Goal: Task Accomplishment & Management: Manage account settings

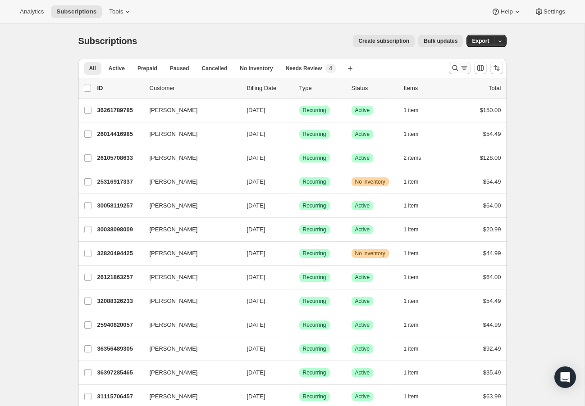
click at [463, 65] on icon "Search and filter results" at bounding box center [463, 68] width 9 height 9
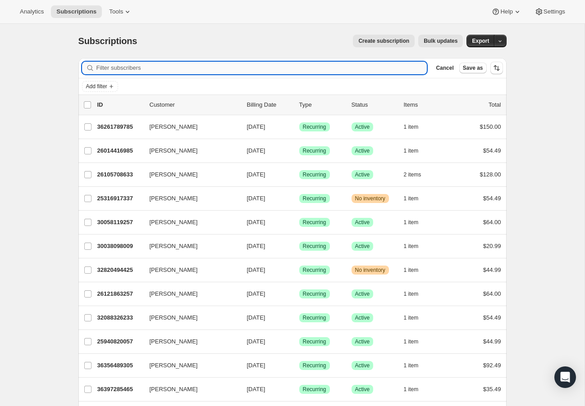
paste input "[EMAIL_ADDRESS][DOMAIN_NAME]"
type input "[EMAIL_ADDRESS][DOMAIN_NAME]"
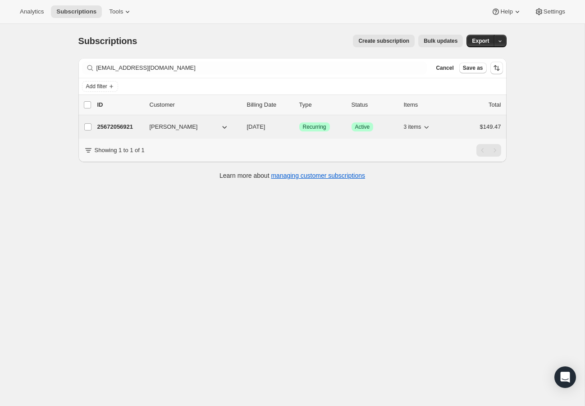
click at [136, 131] on p "25672056921" at bounding box center [119, 127] width 45 height 9
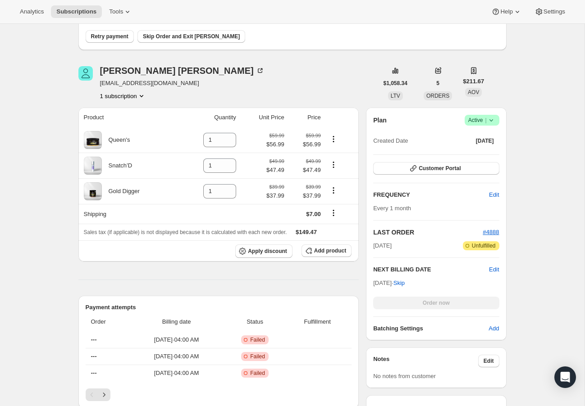
scroll to position [88, 0]
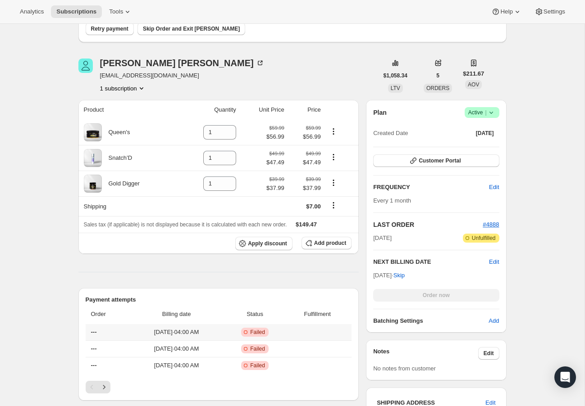
click at [173, 334] on span "[DATE] · 04:00 AM" at bounding box center [177, 332] width 90 height 9
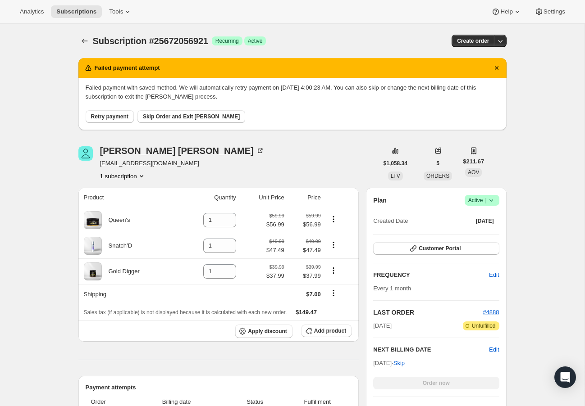
scroll to position [0, 0]
click at [187, 118] on span "Skip Order and Exit [PERSON_NAME]" at bounding box center [191, 116] width 97 height 7
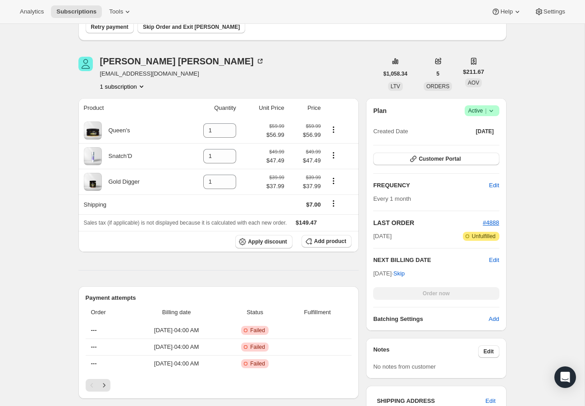
scroll to position [142, 0]
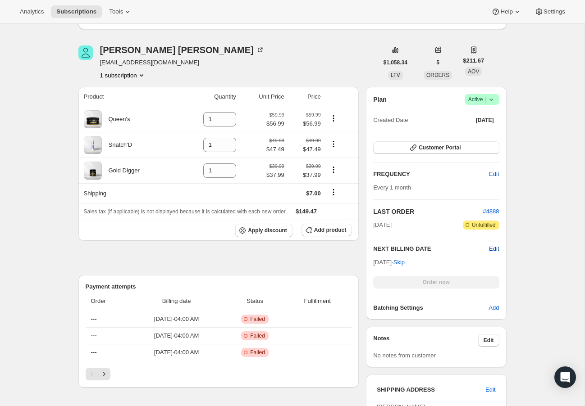
click at [495, 249] on span "Edit" at bounding box center [494, 249] width 10 height 9
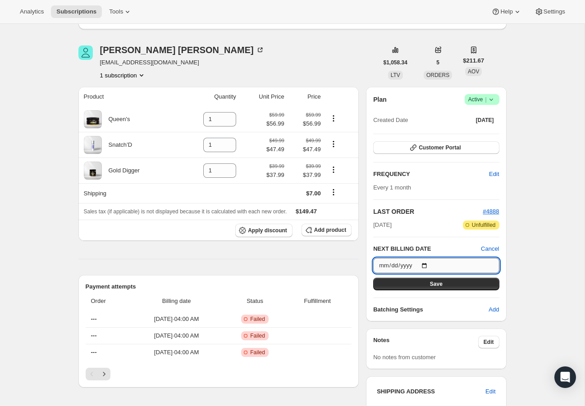
click at [386, 265] on input "[DATE]" at bounding box center [436, 265] width 126 height 15
type input "[DATE]"
click at [458, 283] on button "Save" at bounding box center [436, 284] width 126 height 13
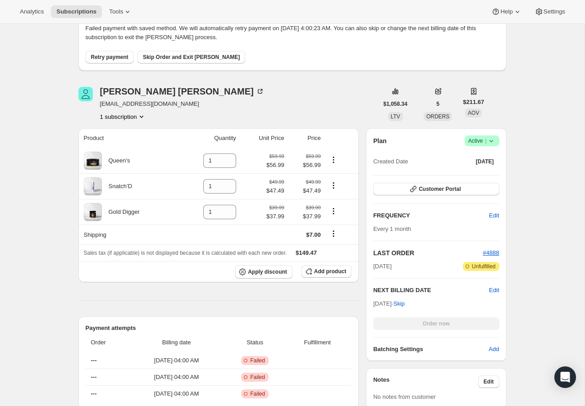
scroll to position [24, 0]
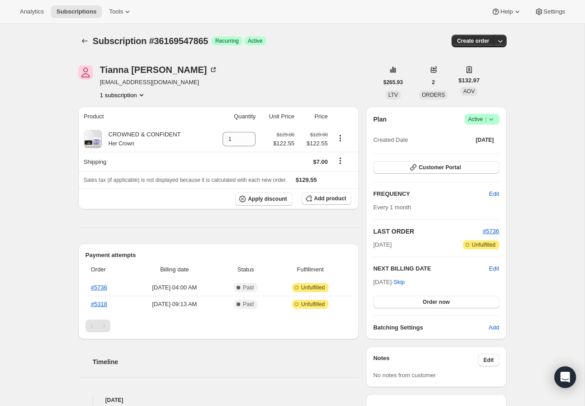
drag, startPoint x: 500, startPoint y: 120, endPoint x: 495, endPoint y: 121, distance: 5.0
click at [500, 120] on div "Plan Success Active | Created Date Aug 21, 2025 Customer Portal FREQUENCY Edit …" at bounding box center [436, 223] width 140 height 233
click at [490, 121] on icon at bounding box center [490, 119] width 9 height 9
click at [495, 154] on span "Cancel subscription" at bounding box center [479, 152] width 51 height 7
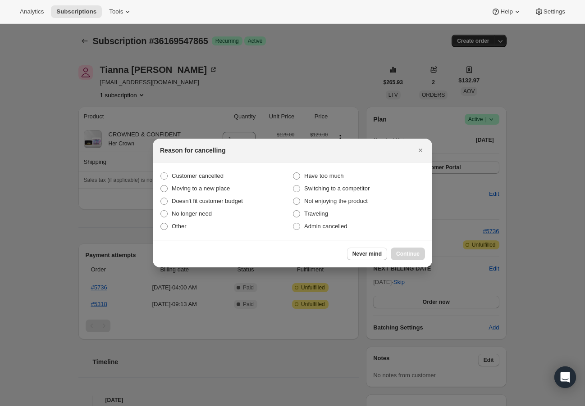
scroll to position [1, 0]
drag, startPoint x: 195, startPoint y: 176, endPoint x: 246, endPoint y: 195, distance: 54.0
click at [196, 176] on span "Customer cancelled" at bounding box center [198, 176] width 52 height 7
click at [161, 173] on input "Customer cancelled" at bounding box center [160, 173] width 0 height 0
radio input "true"
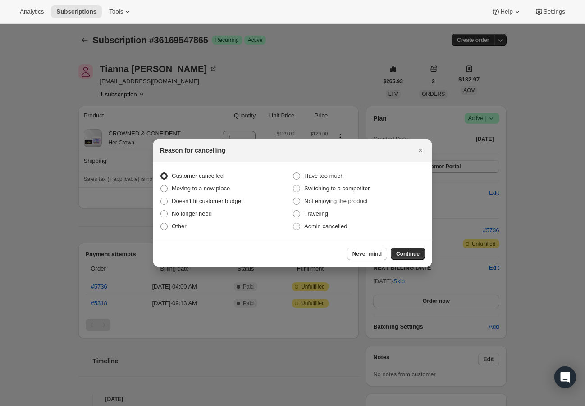
click at [404, 254] on span "Continue" at bounding box center [407, 253] width 23 height 7
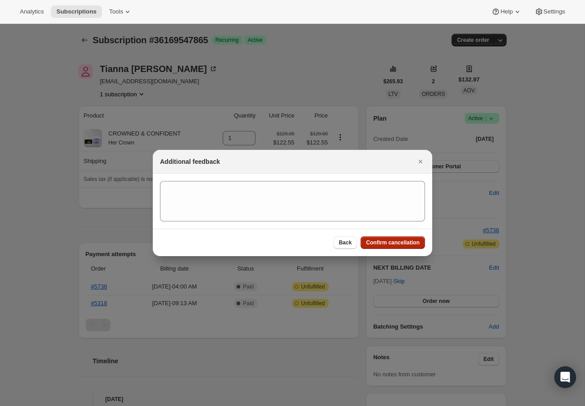
click at [401, 243] on span "Confirm cancellation" at bounding box center [393, 242] width 54 height 7
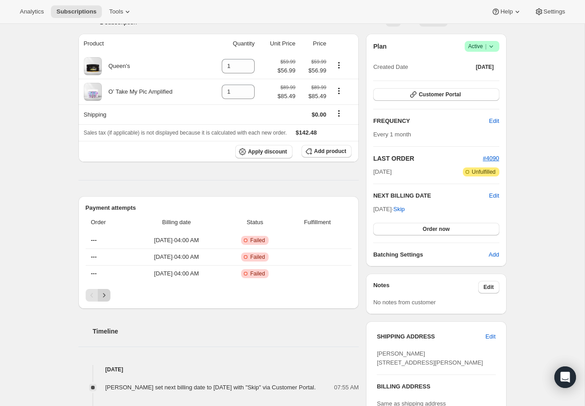
click at [106, 294] on icon "Next" at bounding box center [104, 295] width 9 height 9
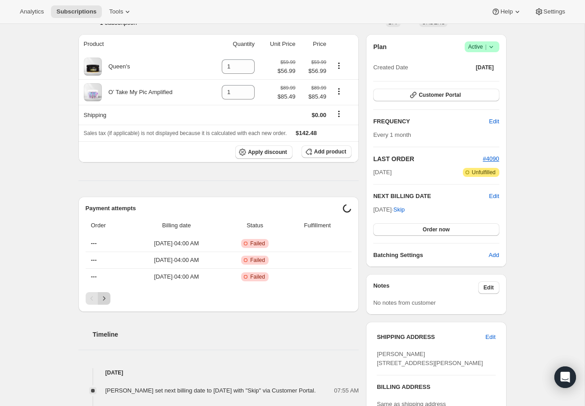
scroll to position [74, 0]
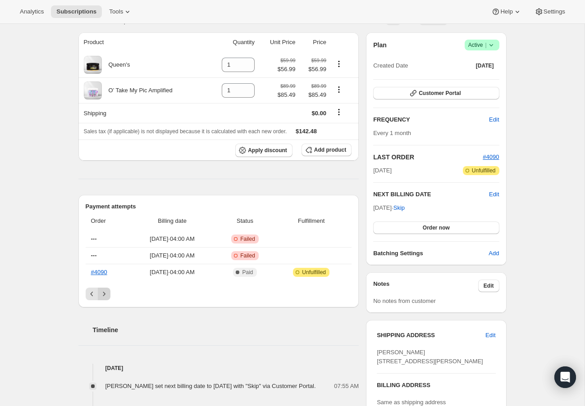
click at [106, 294] on icon "Next" at bounding box center [104, 294] width 9 height 9
click at [93, 294] on icon "Previous" at bounding box center [91, 294] width 9 height 9
click at [106, 296] on icon "Next" at bounding box center [104, 294] width 9 height 9
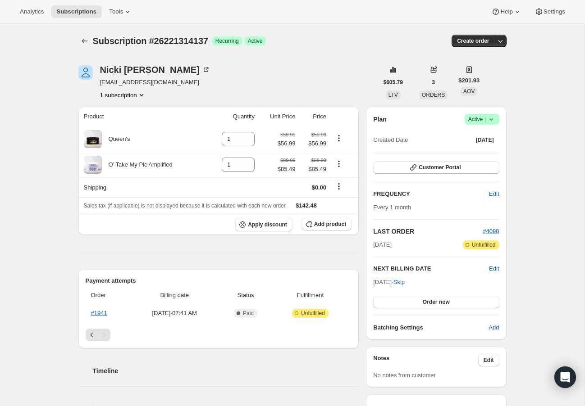
scroll to position [0, 0]
click at [491, 119] on icon at bounding box center [490, 119] width 9 height 9
click at [476, 156] on span "Cancel subscription" at bounding box center [479, 152] width 51 height 9
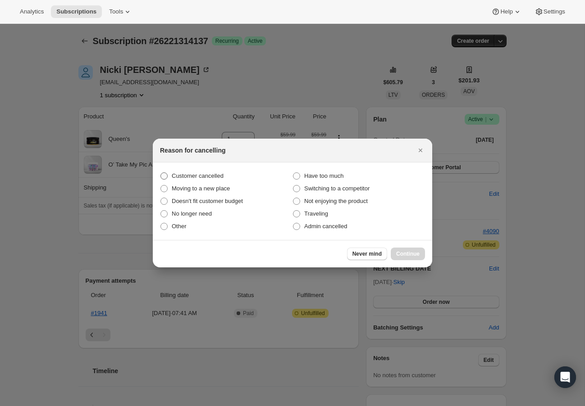
click at [210, 178] on span "Customer cancelled" at bounding box center [198, 176] width 52 height 7
click at [161, 173] on input "Customer cancelled" at bounding box center [160, 173] width 0 height 0
radio input "true"
click at [409, 258] on button "Continue" at bounding box center [408, 254] width 34 height 13
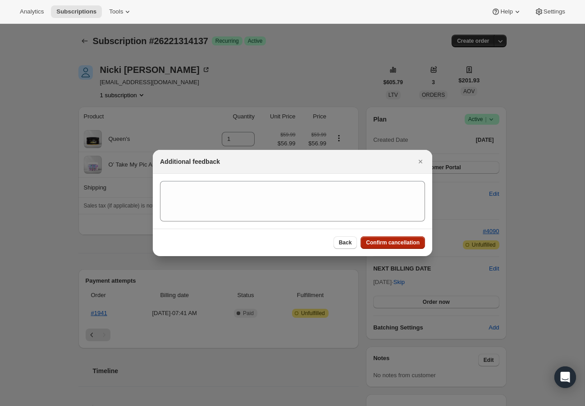
click at [404, 240] on span "Confirm cancellation" at bounding box center [393, 242] width 54 height 7
